Goal: Obtain resource: Download file/media

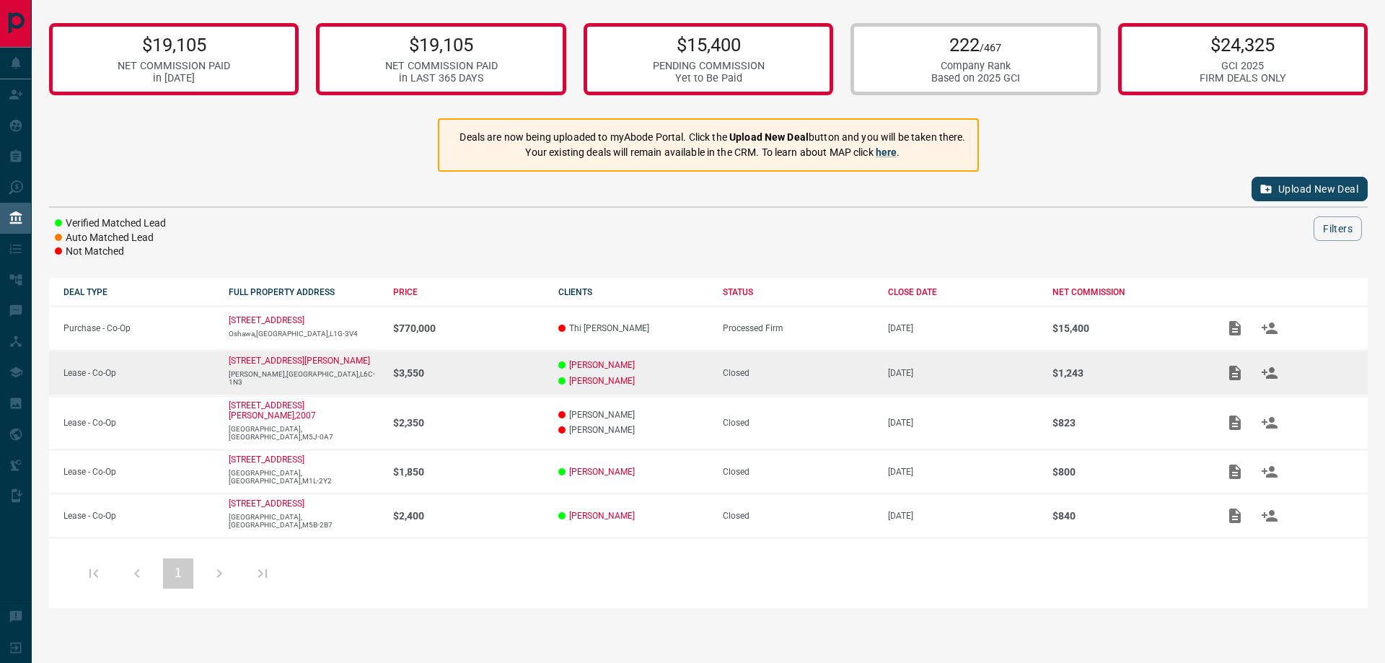
click at [709, 375] on td "Closed" at bounding box center [791, 373] width 165 height 45
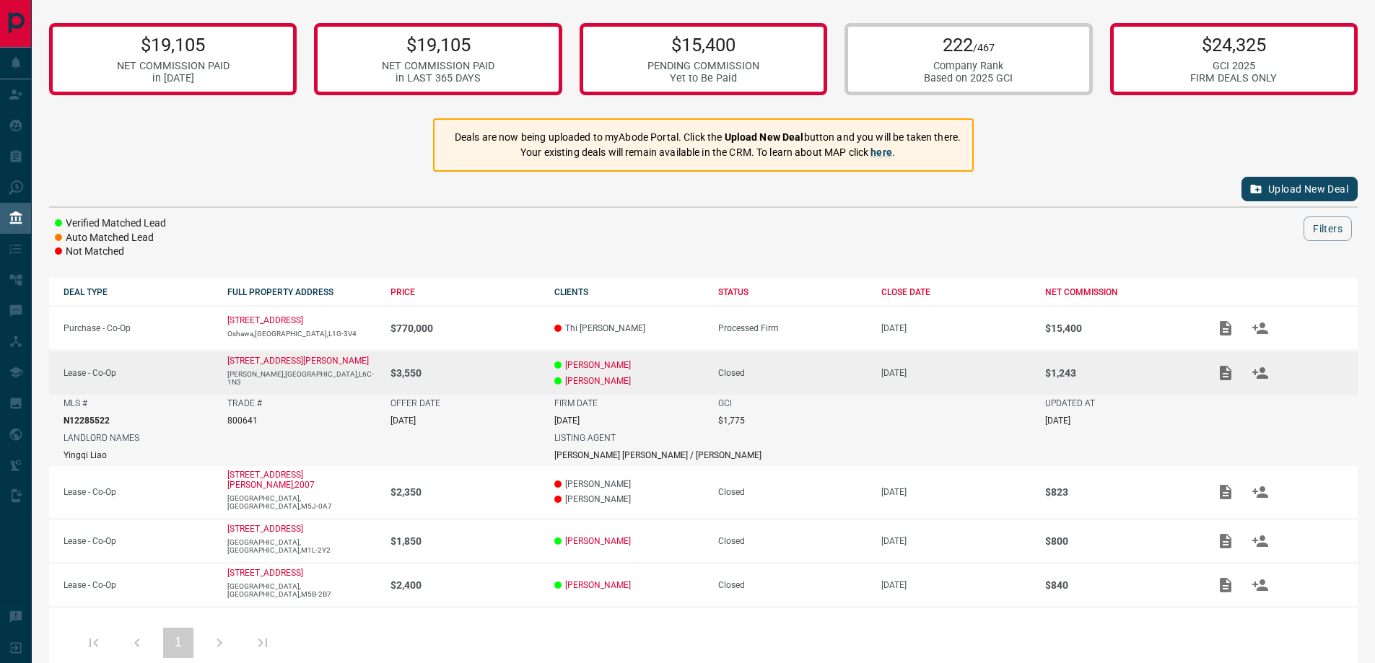
click at [664, 381] on p "[PERSON_NAME]" at bounding box center [628, 381] width 149 height 10
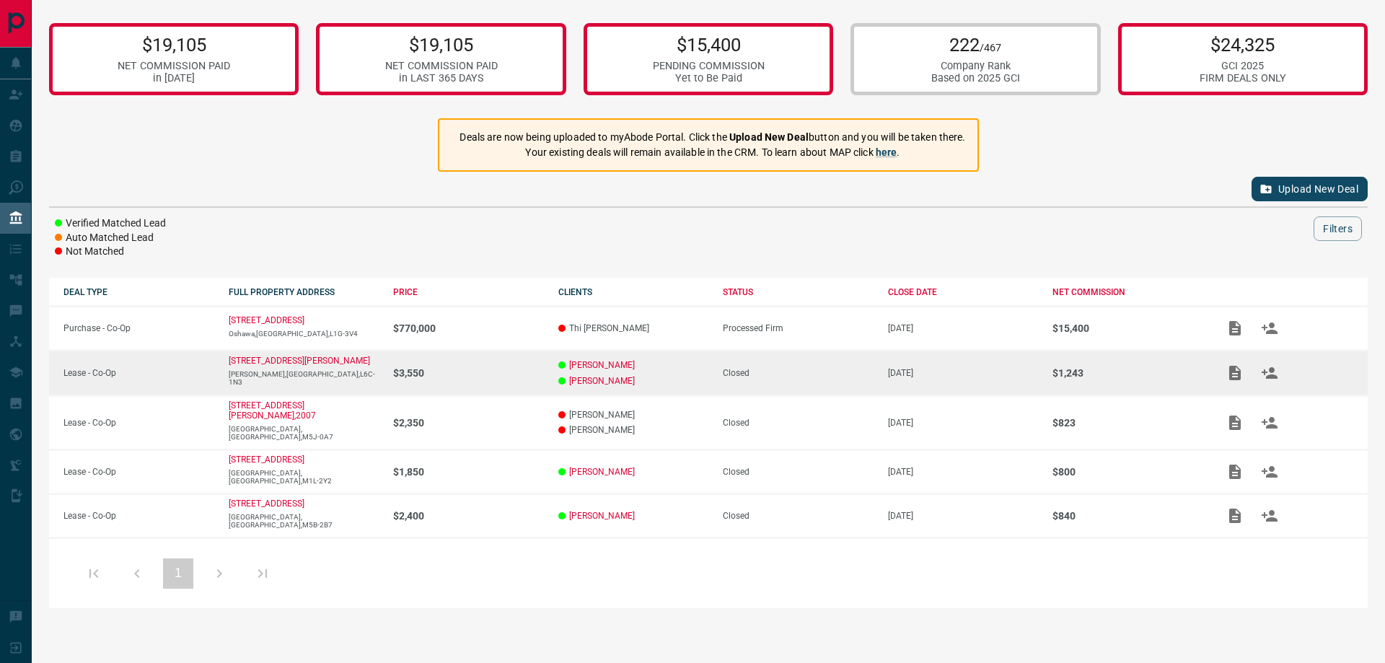
click at [664, 381] on p "[PERSON_NAME]" at bounding box center [634, 381] width 151 height 10
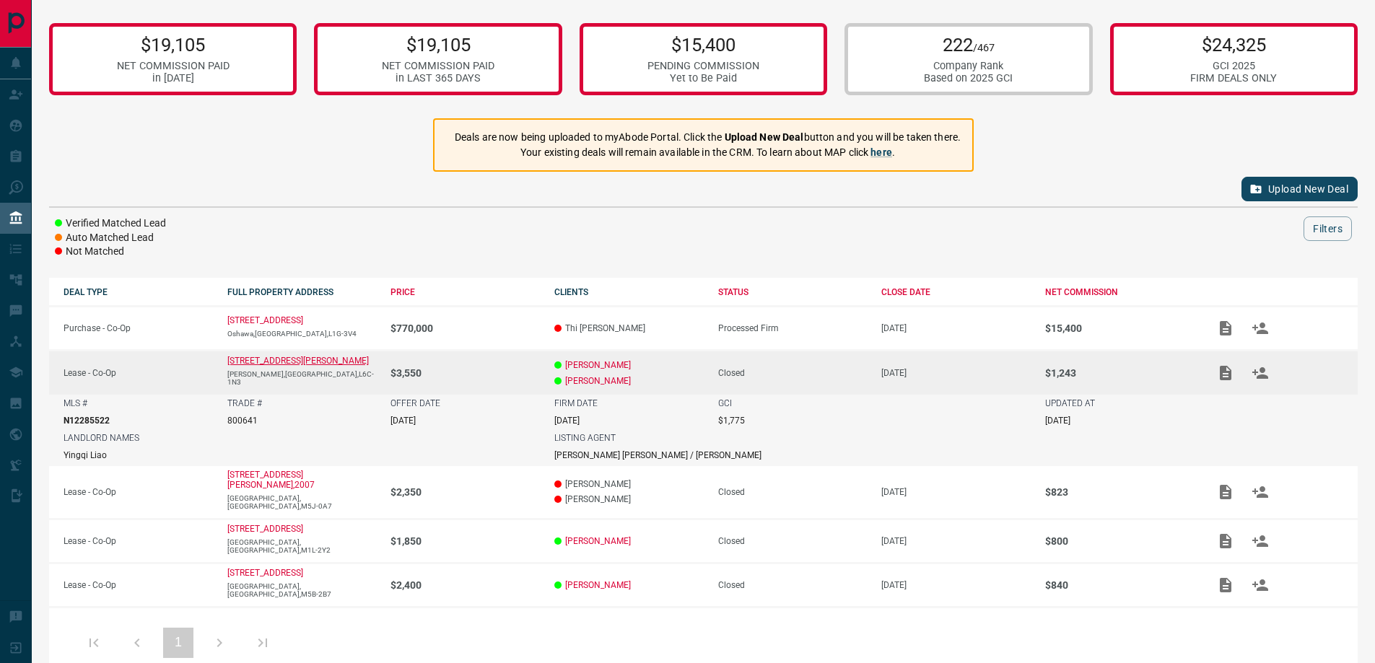
click at [292, 366] on p "[STREET_ADDRESS][PERSON_NAME]" at bounding box center [297, 361] width 141 height 10
click at [1229, 372] on icon "Add / View Documents" at bounding box center [1226, 373] width 12 height 14
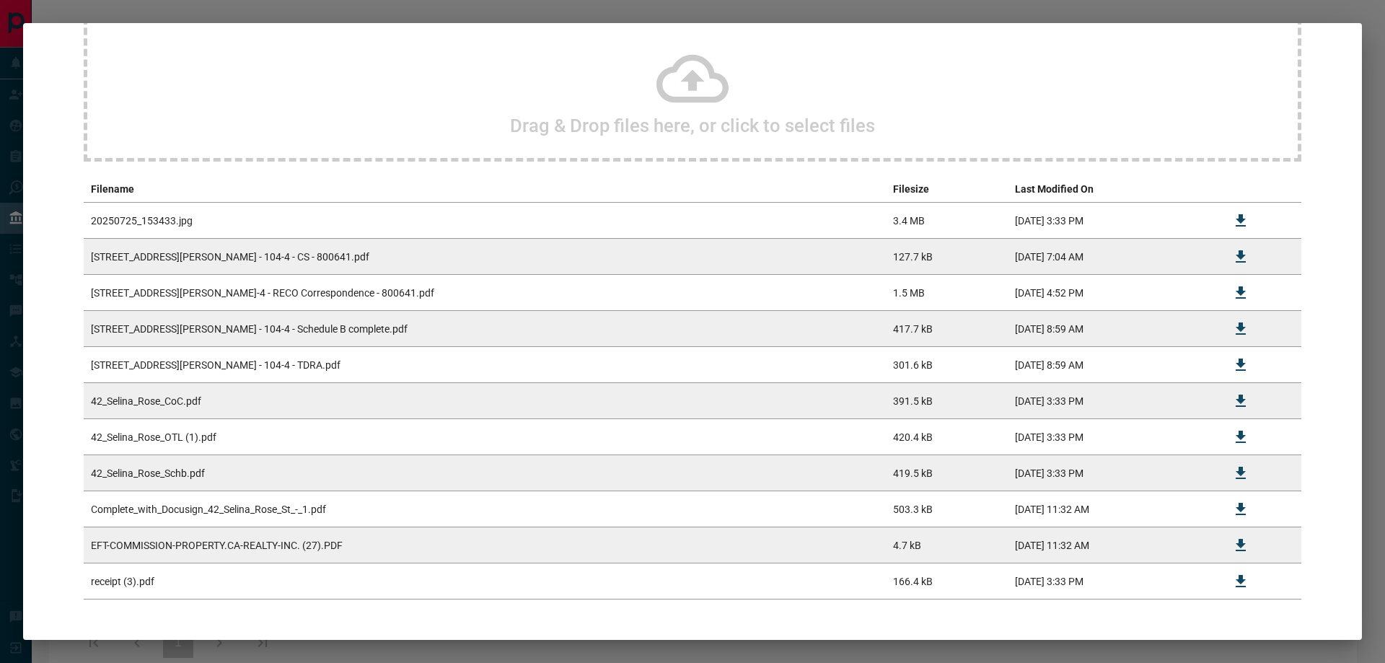
scroll to position [144, 0]
click at [252, 509] on td "Complete_with_Docusign_42_Selina_Rose_St_-_1.pdf" at bounding box center [485, 507] width 802 height 36
click at [293, 491] on td "Complete_with_Docusign_42_Selina_Rose_St_-_1.pdf" at bounding box center [485, 507] width 802 height 36
drag, startPoint x: 235, startPoint y: 366, endPoint x: 521, endPoint y: 354, distance: 286.0
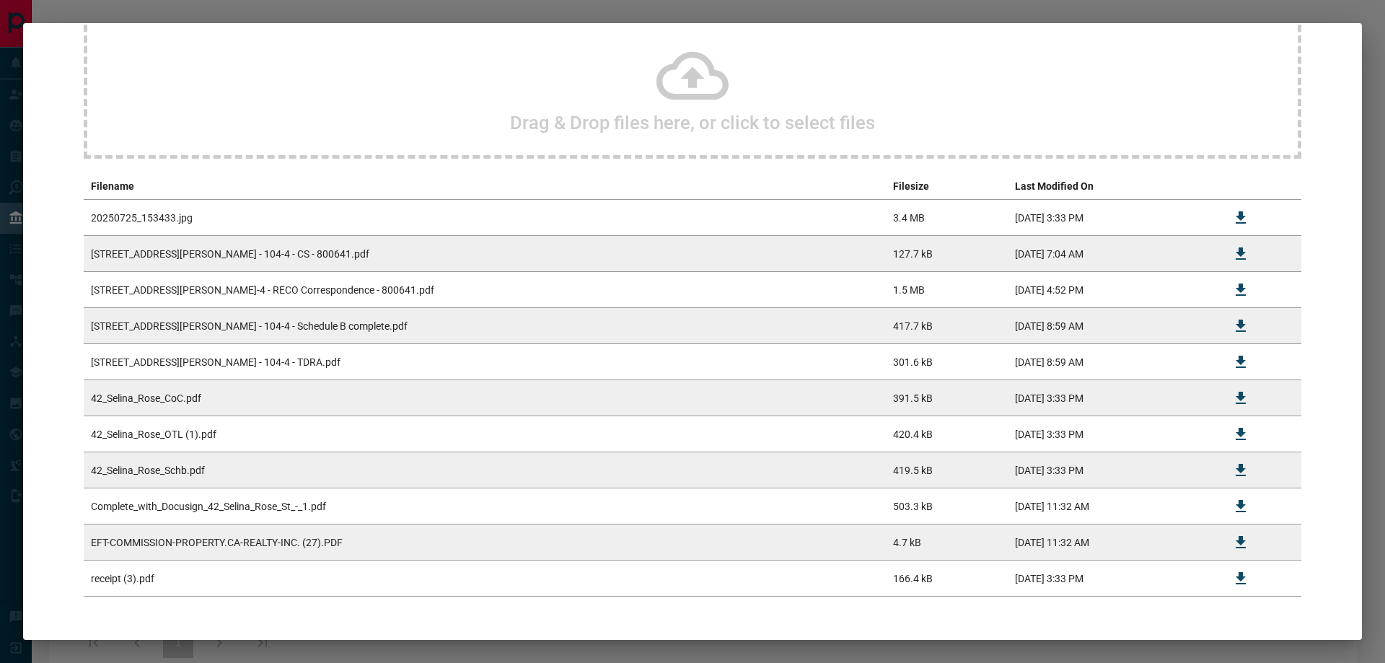
click at [254, 361] on td "[STREET_ADDRESS][PERSON_NAME] - 104-4 - TDRA.pdf" at bounding box center [485, 362] width 802 height 36
click at [1232, 350] on button "Download" at bounding box center [1241, 362] width 35 height 35
click at [1233, 502] on icon "Download" at bounding box center [1241, 506] width 17 height 17
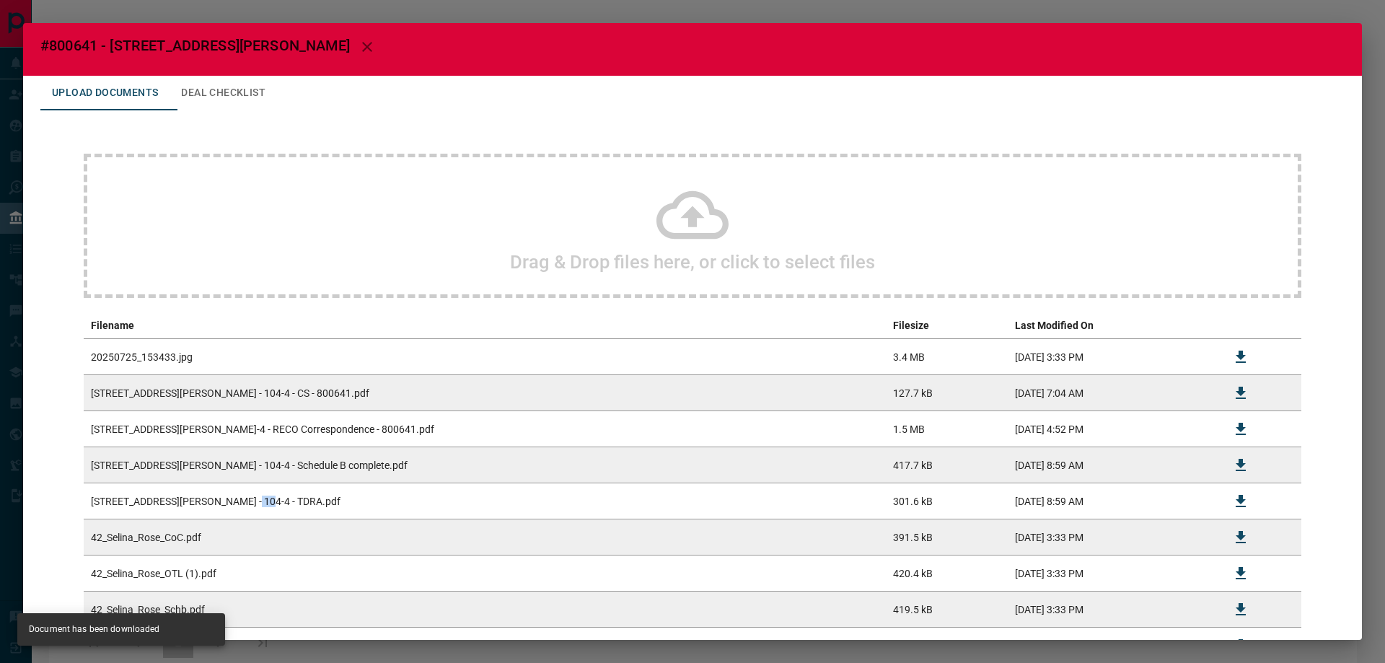
scroll to position [0, 0]
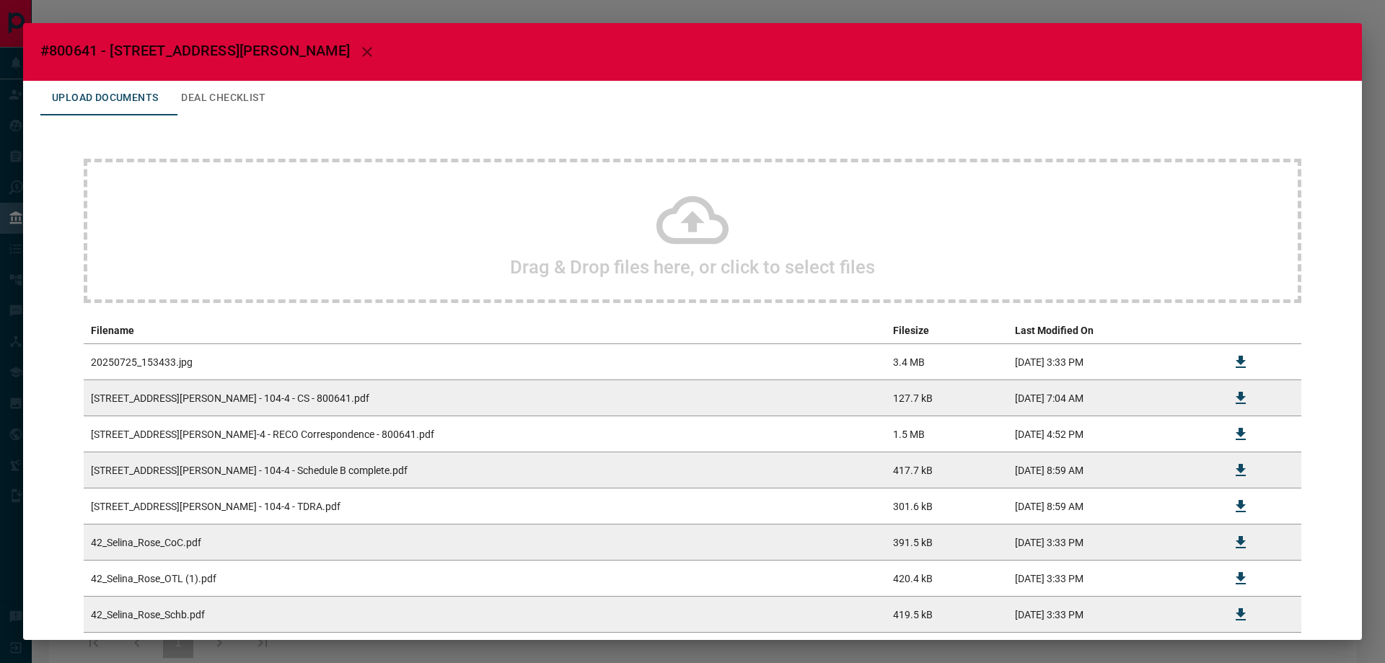
click at [359, 47] on icon "button" at bounding box center [367, 51] width 17 height 17
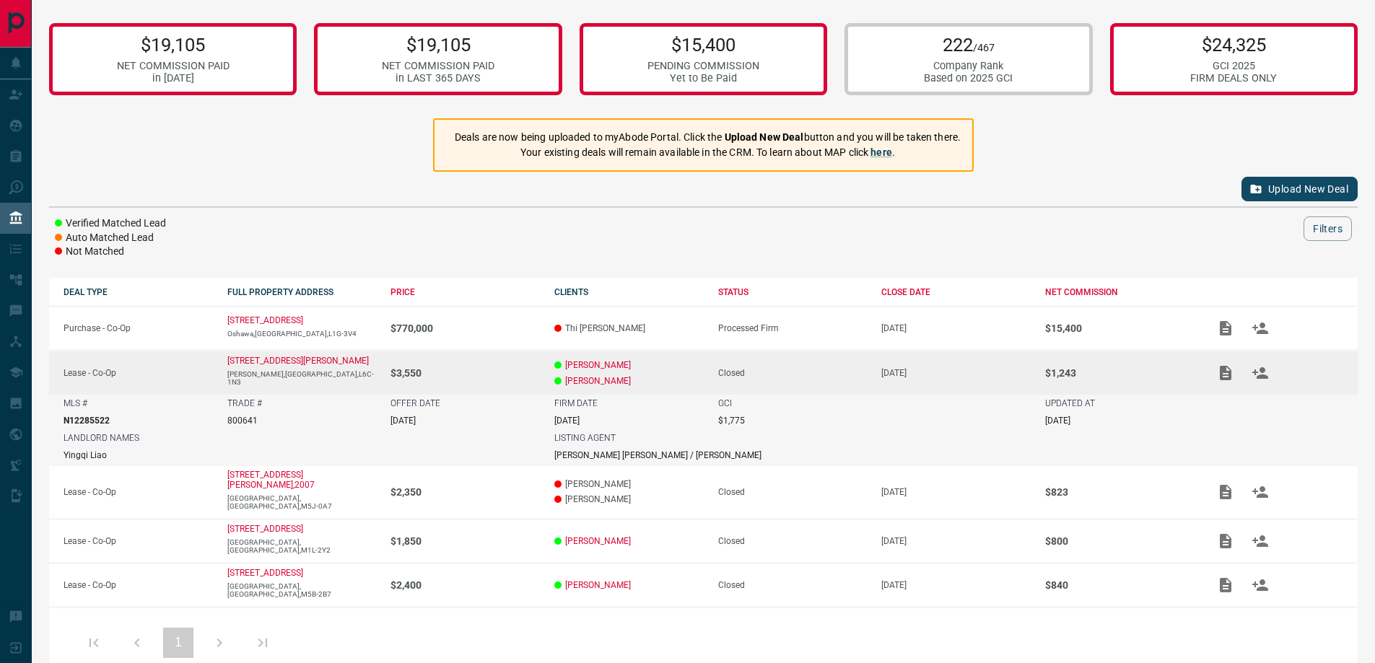
click at [461, 367] on p "$3,550" at bounding box center [464, 373] width 149 height 12
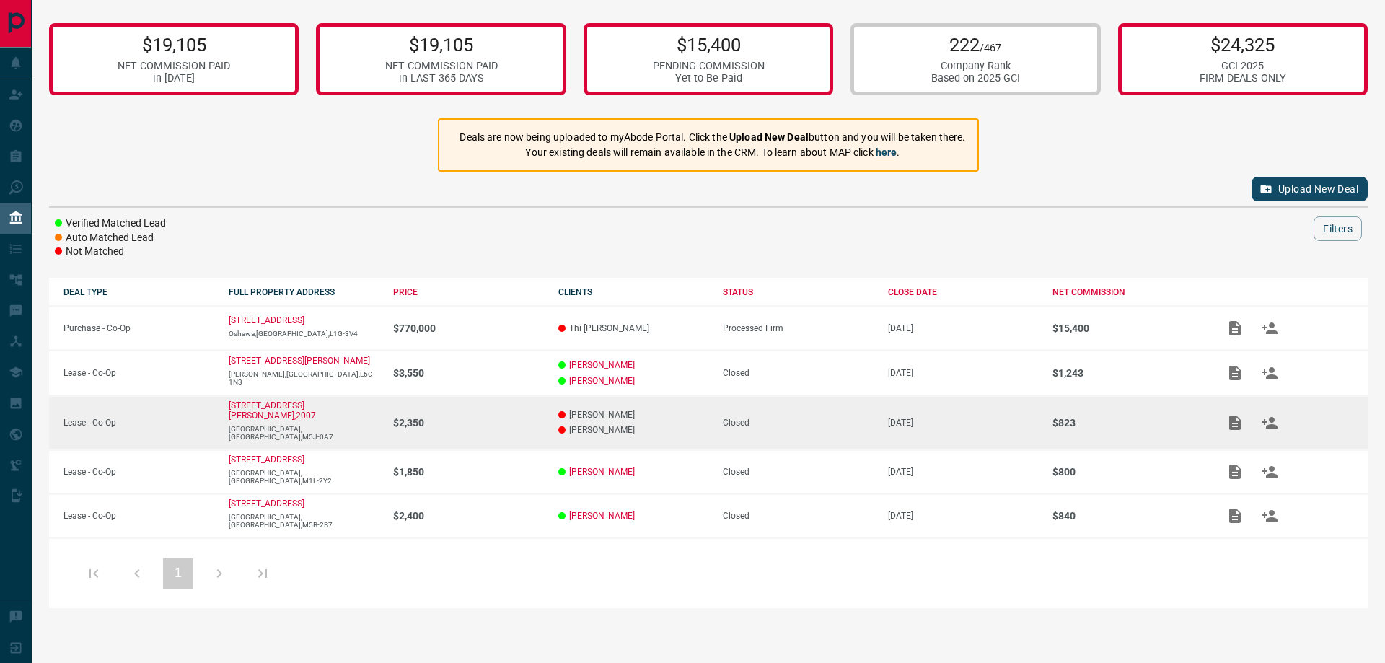
click at [478, 429] on td "$2,350" at bounding box center [461, 422] width 165 height 54
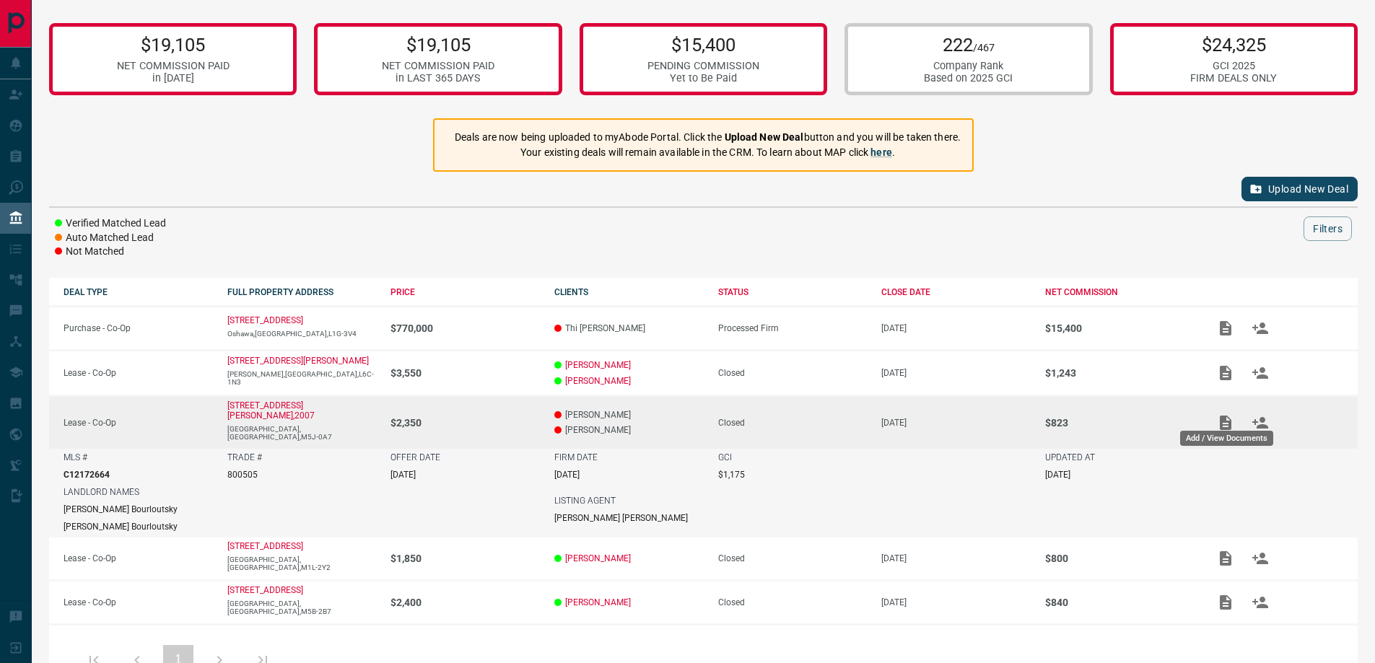
click at [1232, 420] on icon "Add / View Documents" at bounding box center [1225, 422] width 17 height 17
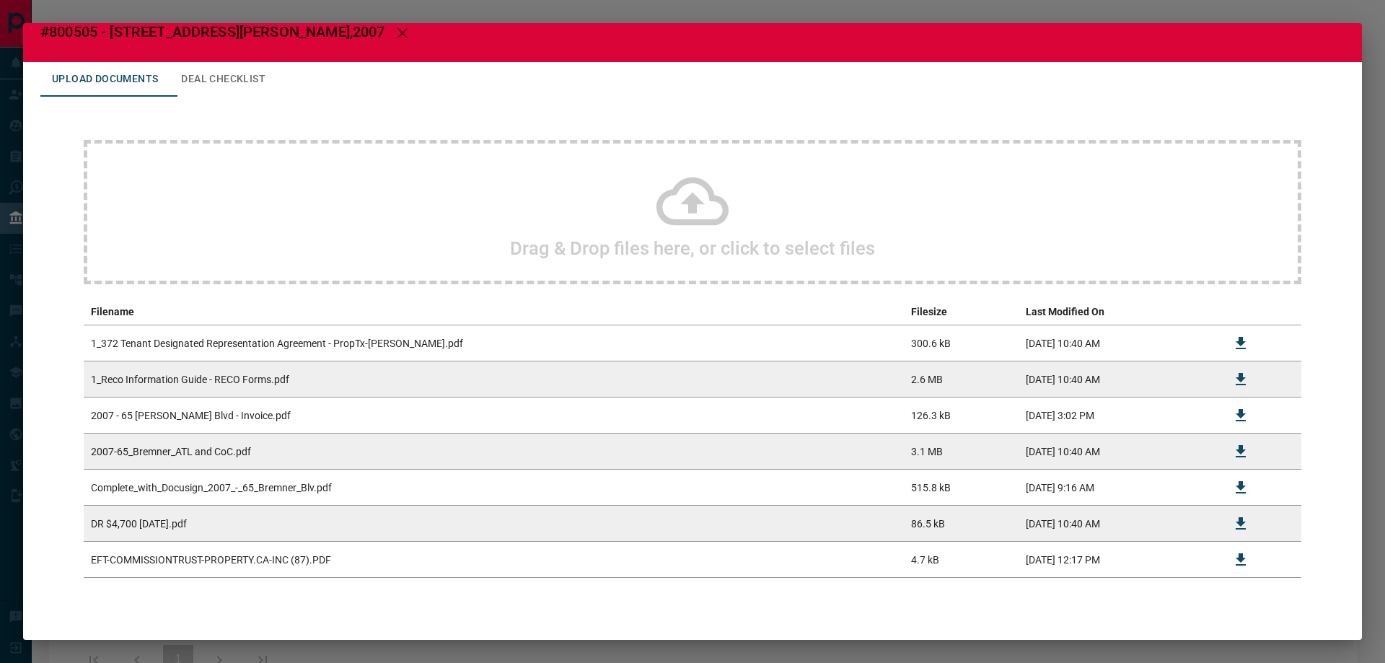
scroll to position [51, 0]
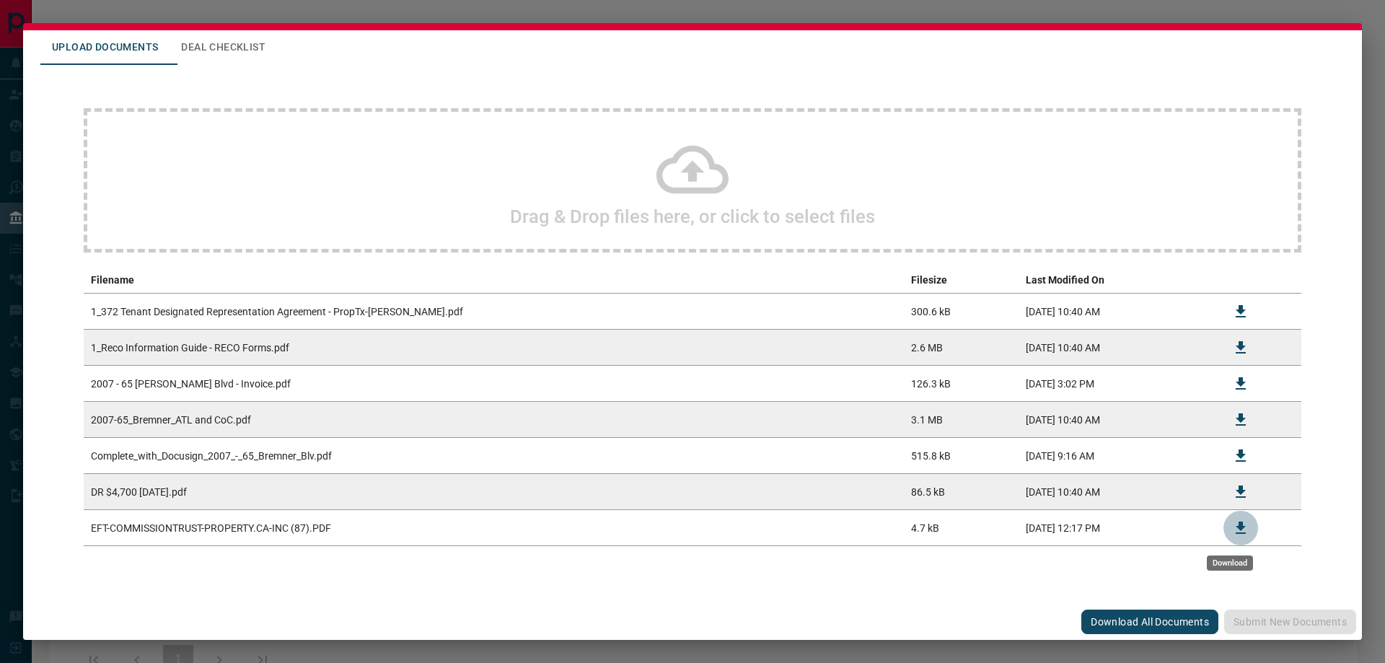
click at [1224, 524] on button "Download" at bounding box center [1241, 528] width 35 height 35
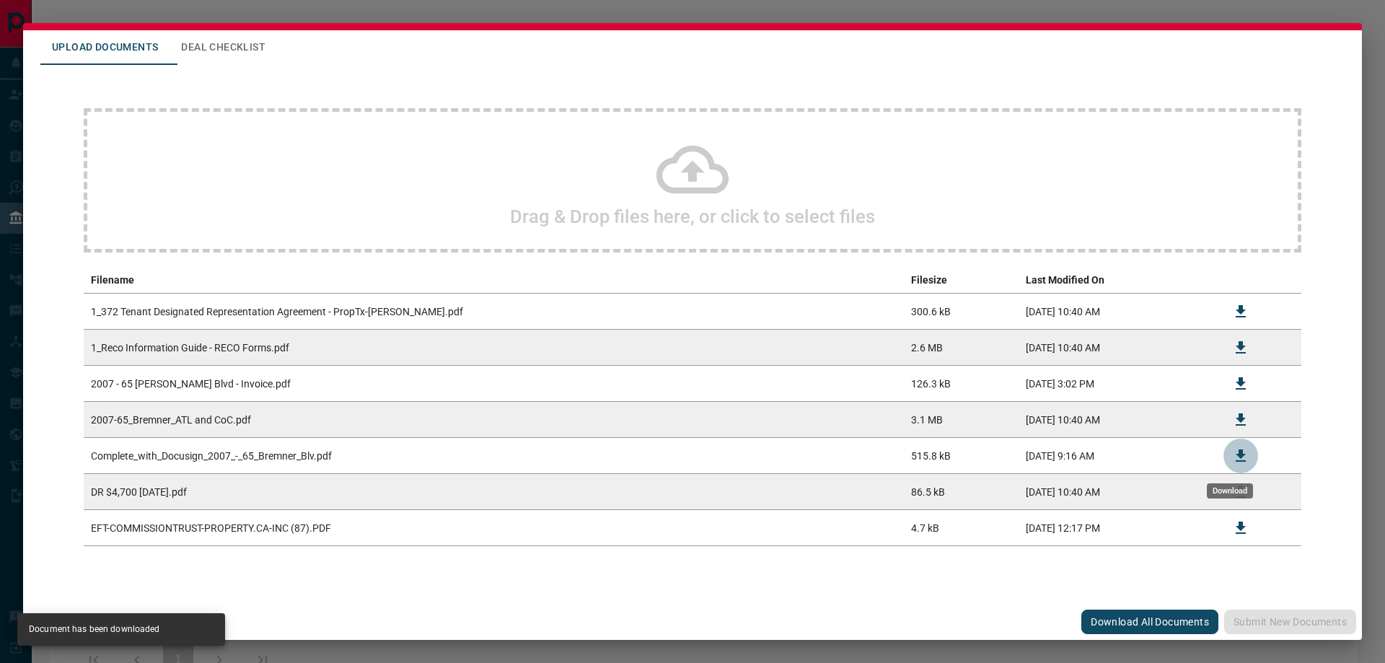
click at [1236, 450] on icon "Download" at bounding box center [1241, 456] width 10 height 12
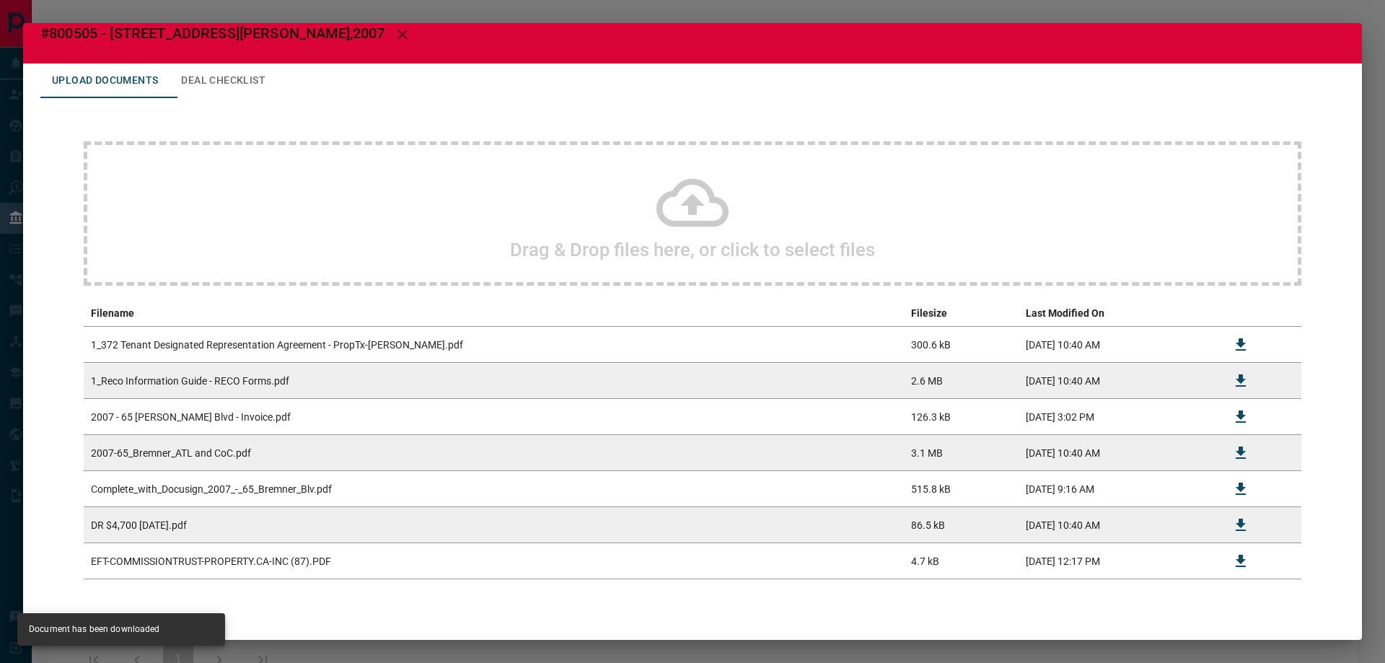
scroll to position [0, 0]
